Goal: Use online tool/utility: Utilize a website feature to perform a specific function

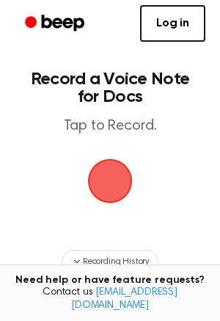
click at [96, 182] on span "button" at bounding box center [110, 181] width 45 height 45
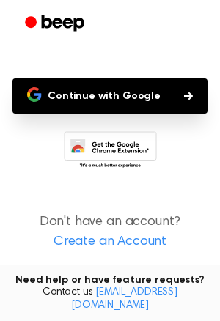
scroll to position [127, 0]
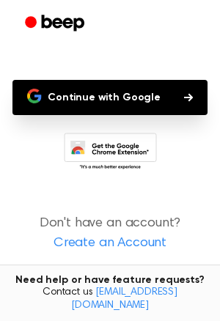
click at [162, 102] on button "Continue with Google" at bounding box center [109, 97] width 195 height 35
click at [184, 98] on icon "button" at bounding box center [188, 97] width 9 height 9
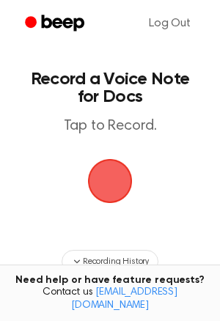
click at [117, 177] on span "button" at bounding box center [110, 181] width 45 height 45
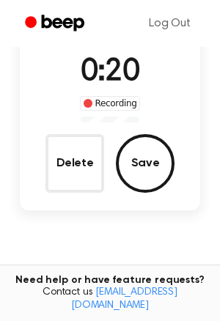
scroll to position [109, 0]
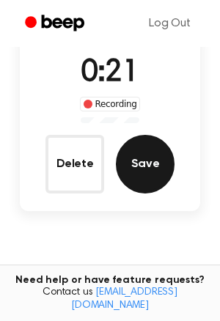
click at [139, 179] on button "Save" at bounding box center [145, 164] width 59 height 59
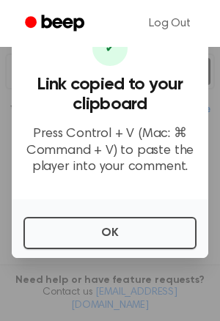
scroll to position [260, 0]
